Goal: Task Accomplishment & Management: Manage account settings

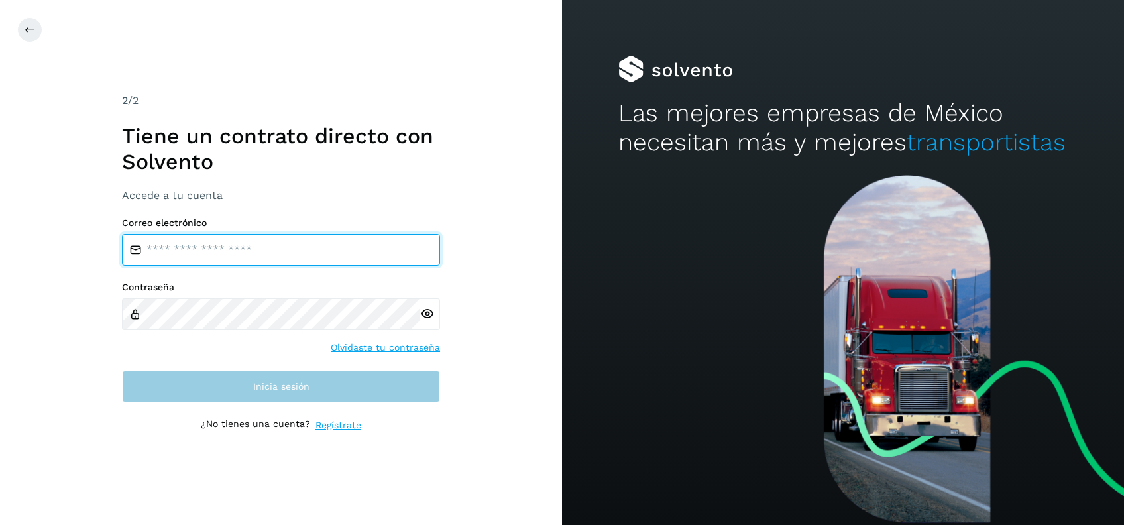
type input "**********"
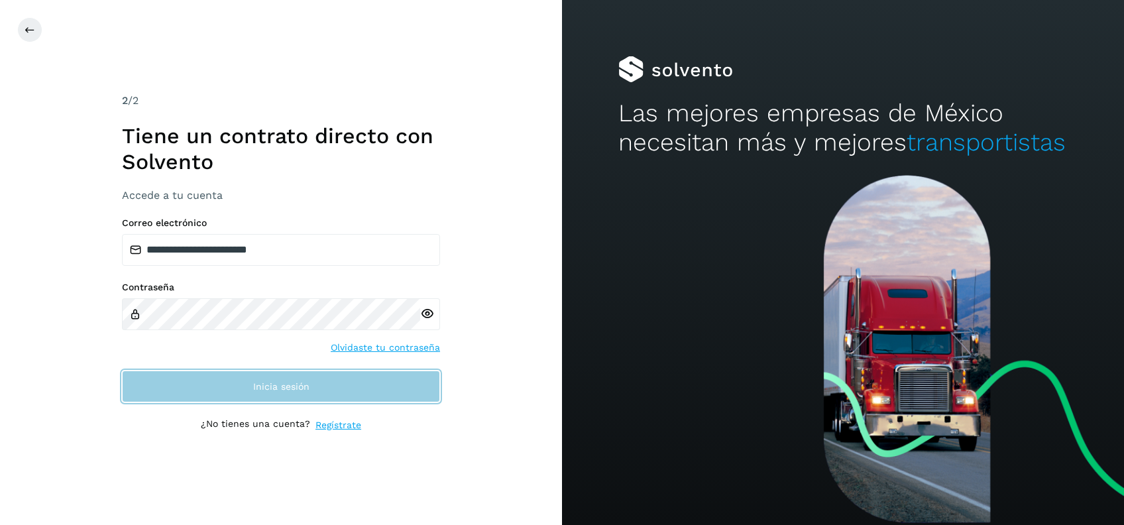
click at [348, 398] on button "Inicia sesión" at bounding box center [281, 387] width 318 height 32
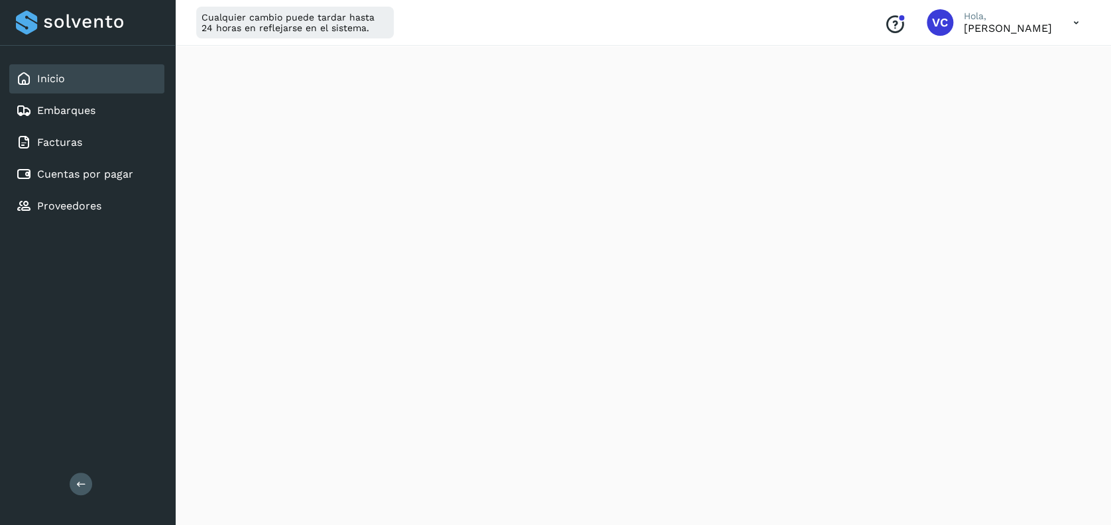
scroll to position [87, 0]
click at [94, 168] on link "Cuentas por pagar" at bounding box center [85, 174] width 96 height 13
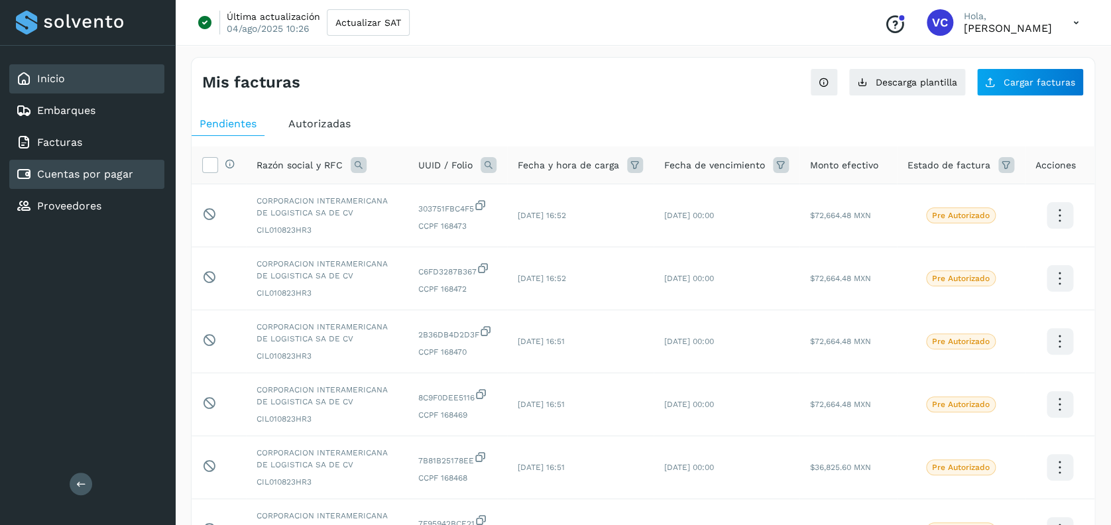
click at [89, 72] on div "Inicio" at bounding box center [86, 78] width 155 height 29
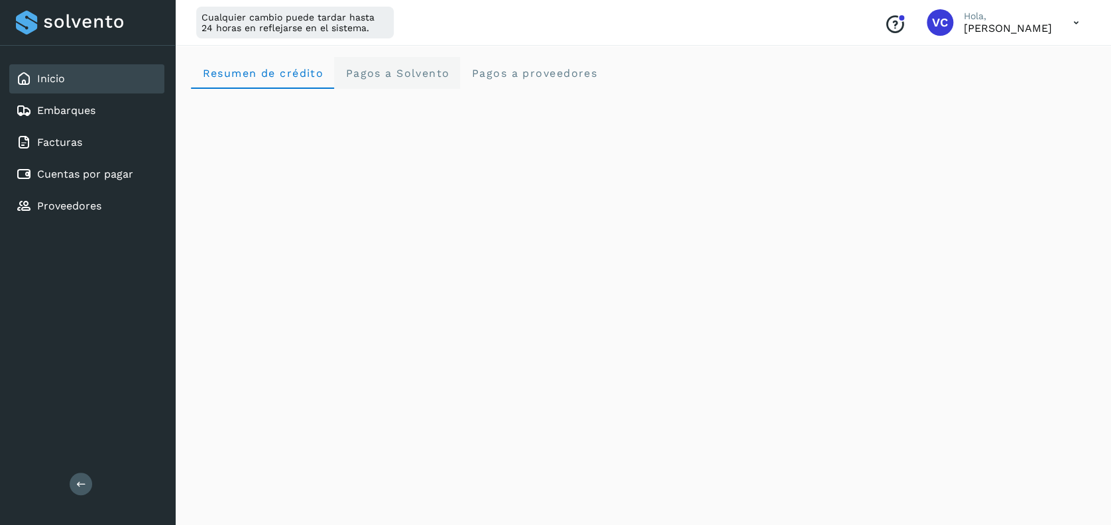
click at [361, 68] on span "Pagos a Solvento" at bounding box center [397, 73] width 105 height 13
click at [516, 17] on div "Cualquier cambio puede tardar hasta 24 horas en reflejarse en el sistema. Conoc…" at bounding box center [643, 23] width 936 height 46
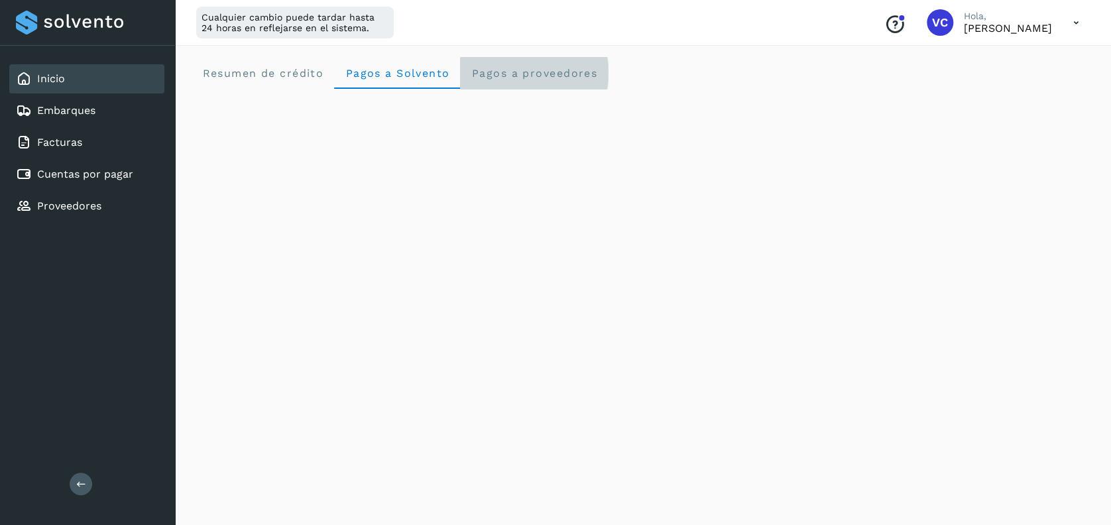
click at [541, 69] on span "Pagos a proveedores" at bounding box center [534, 73] width 127 height 13
